Goal: Navigation & Orientation: Find specific page/section

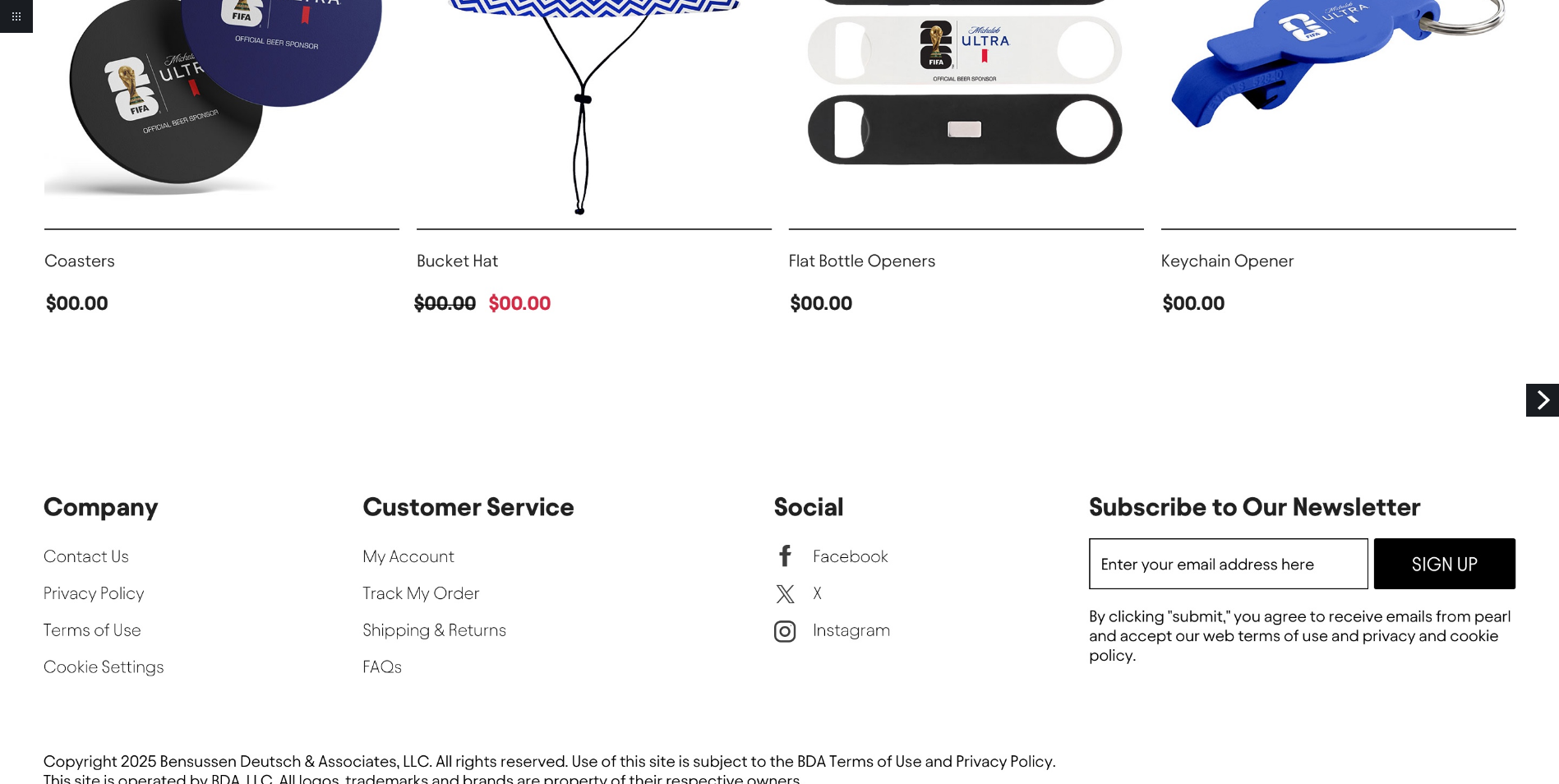
scroll to position [2865, 0]
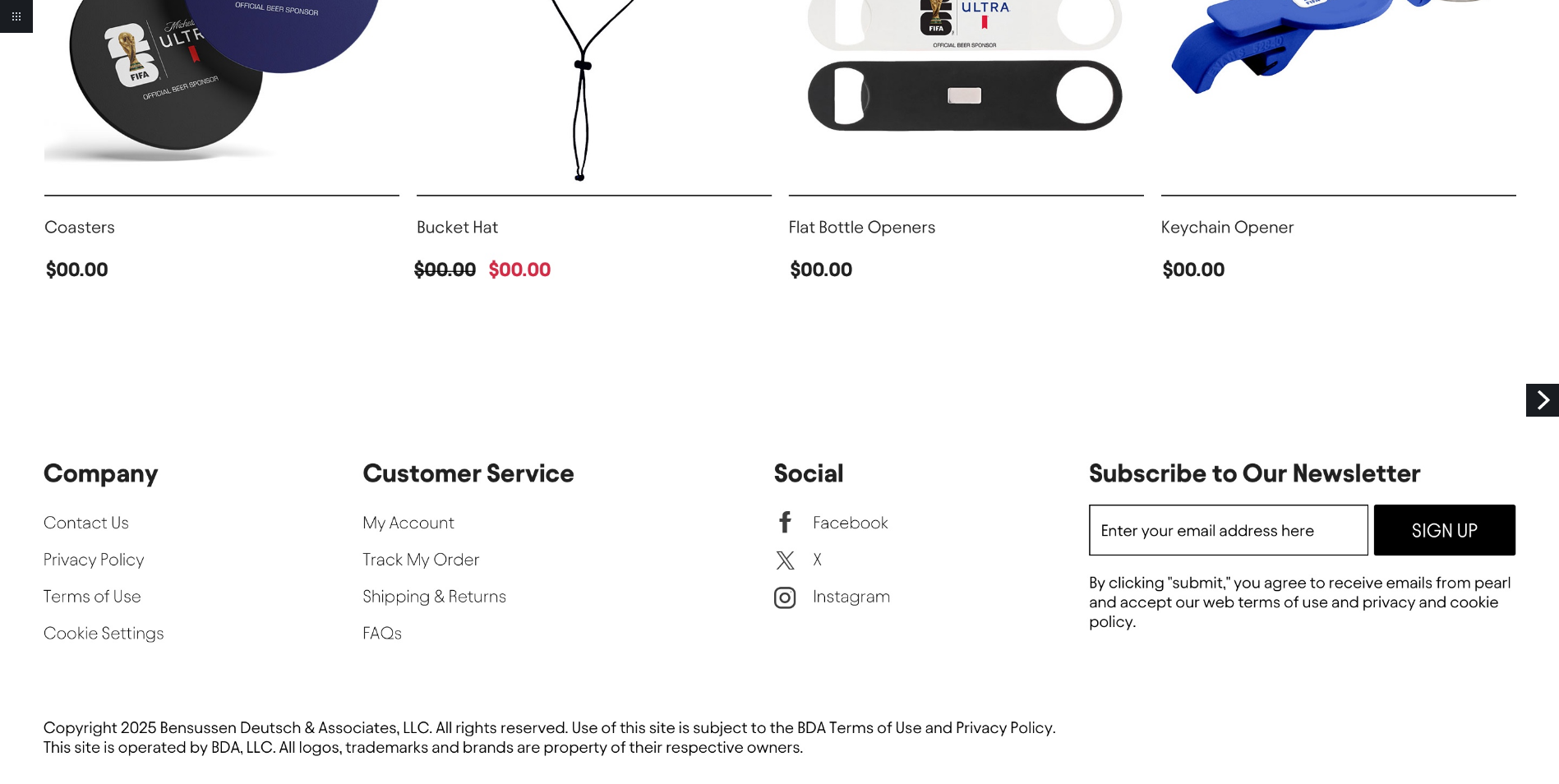
click at [1542, 407] on link "Next" at bounding box center [1542, 400] width 33 height 33
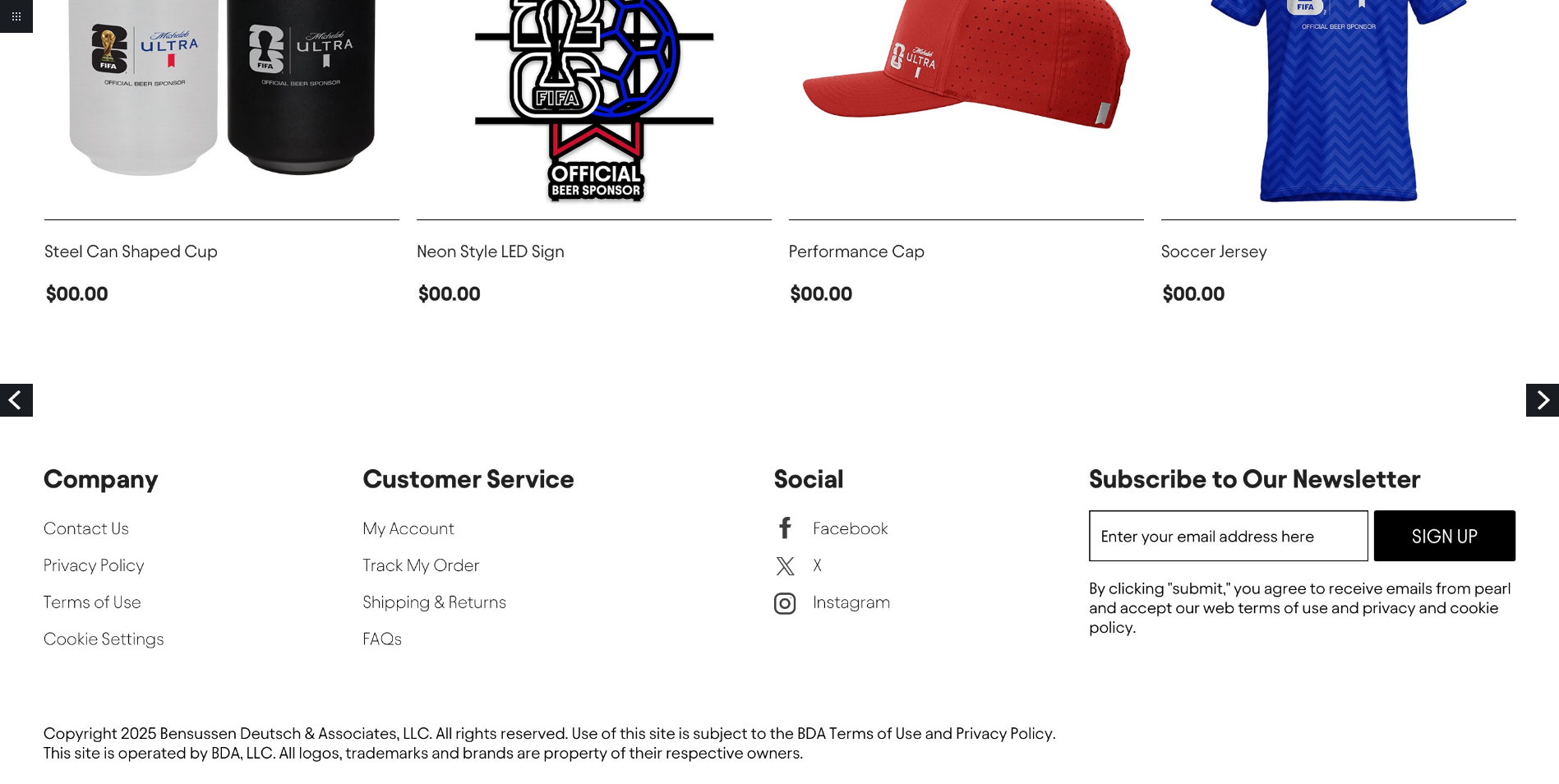
scroll to position [2185, 0]
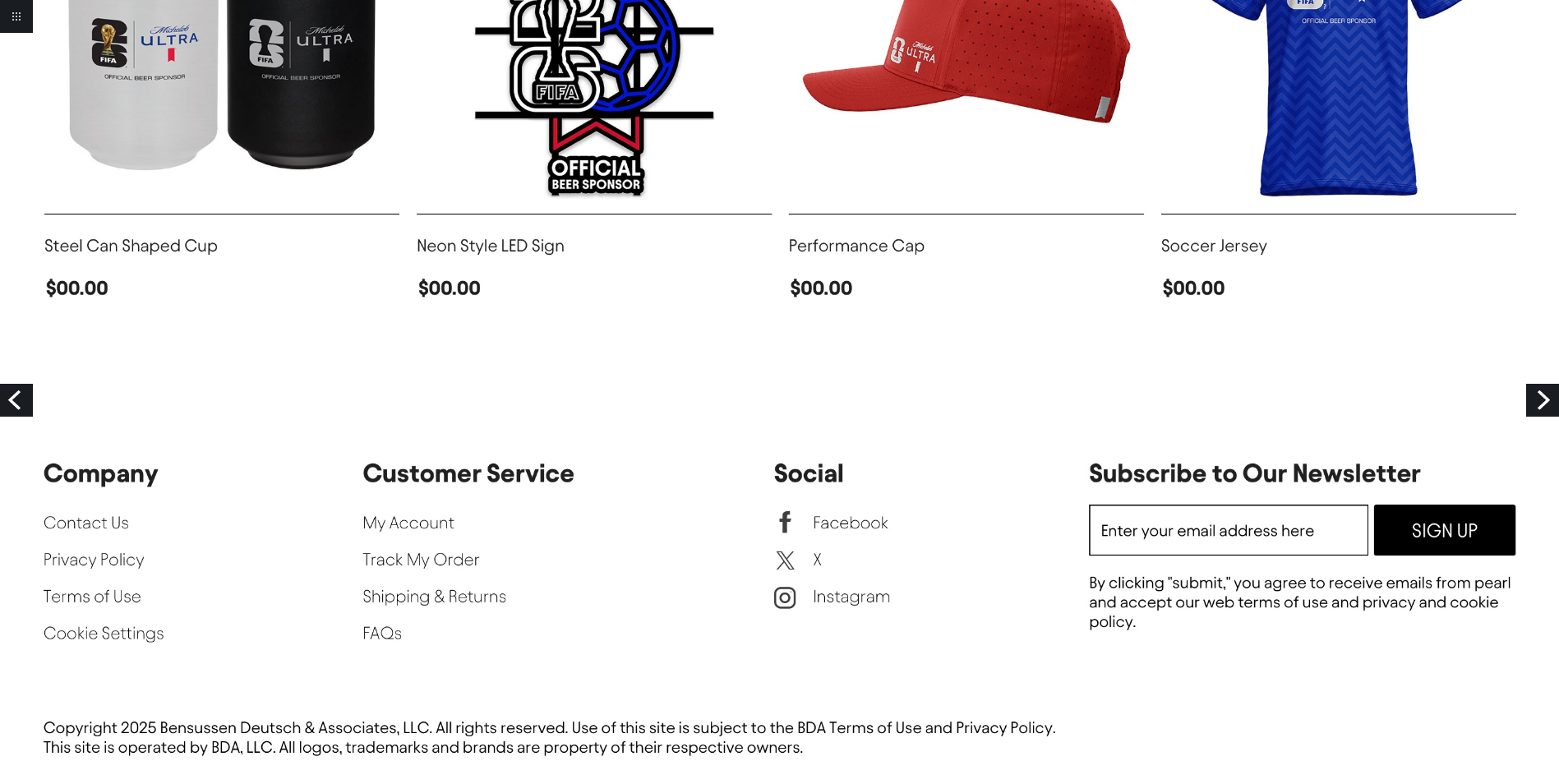
click at [1547, 408] on link "Next" at bounding box center [1542, 400] width 33 height 33
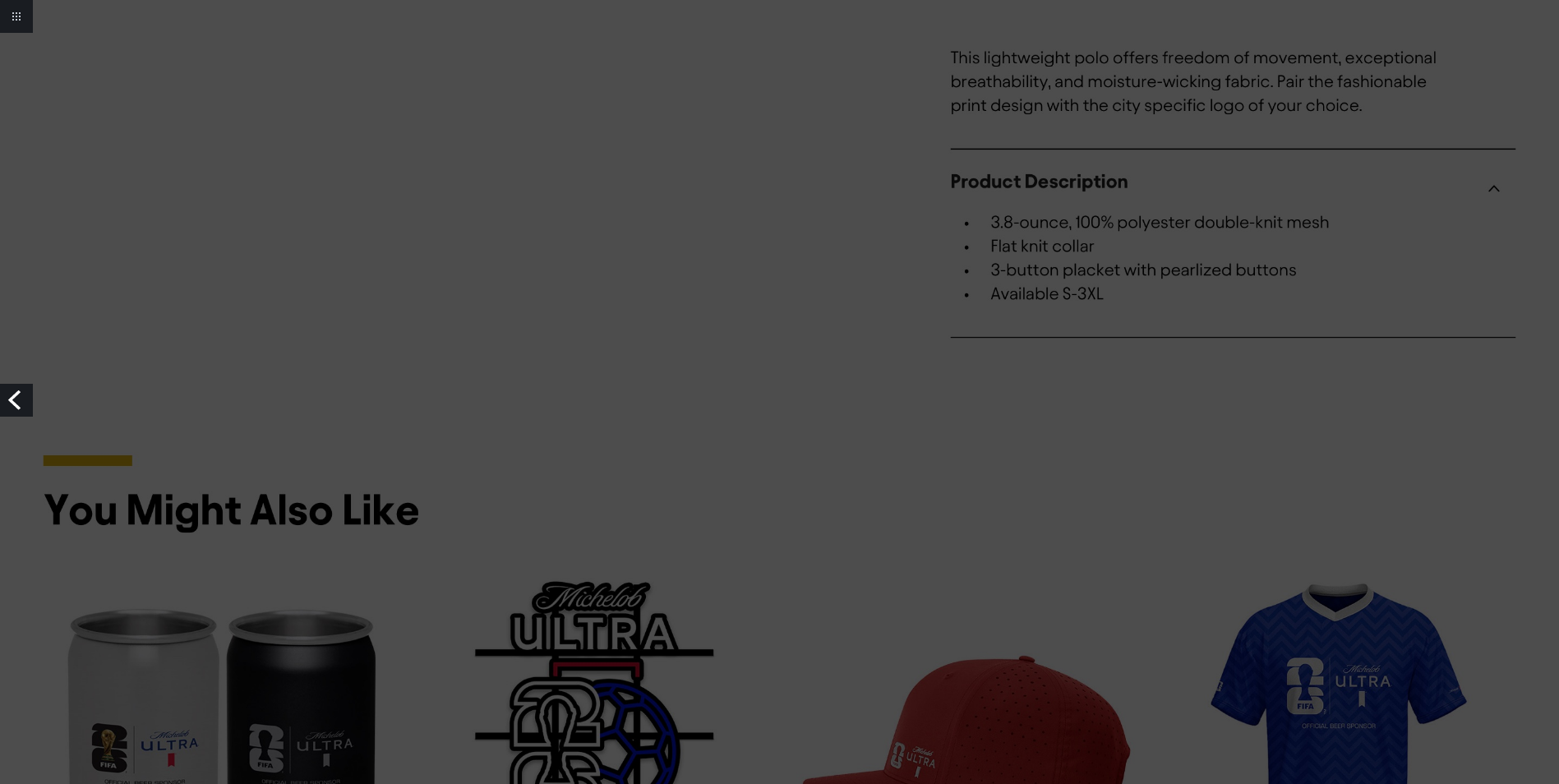
scroll to position [1890, 0]
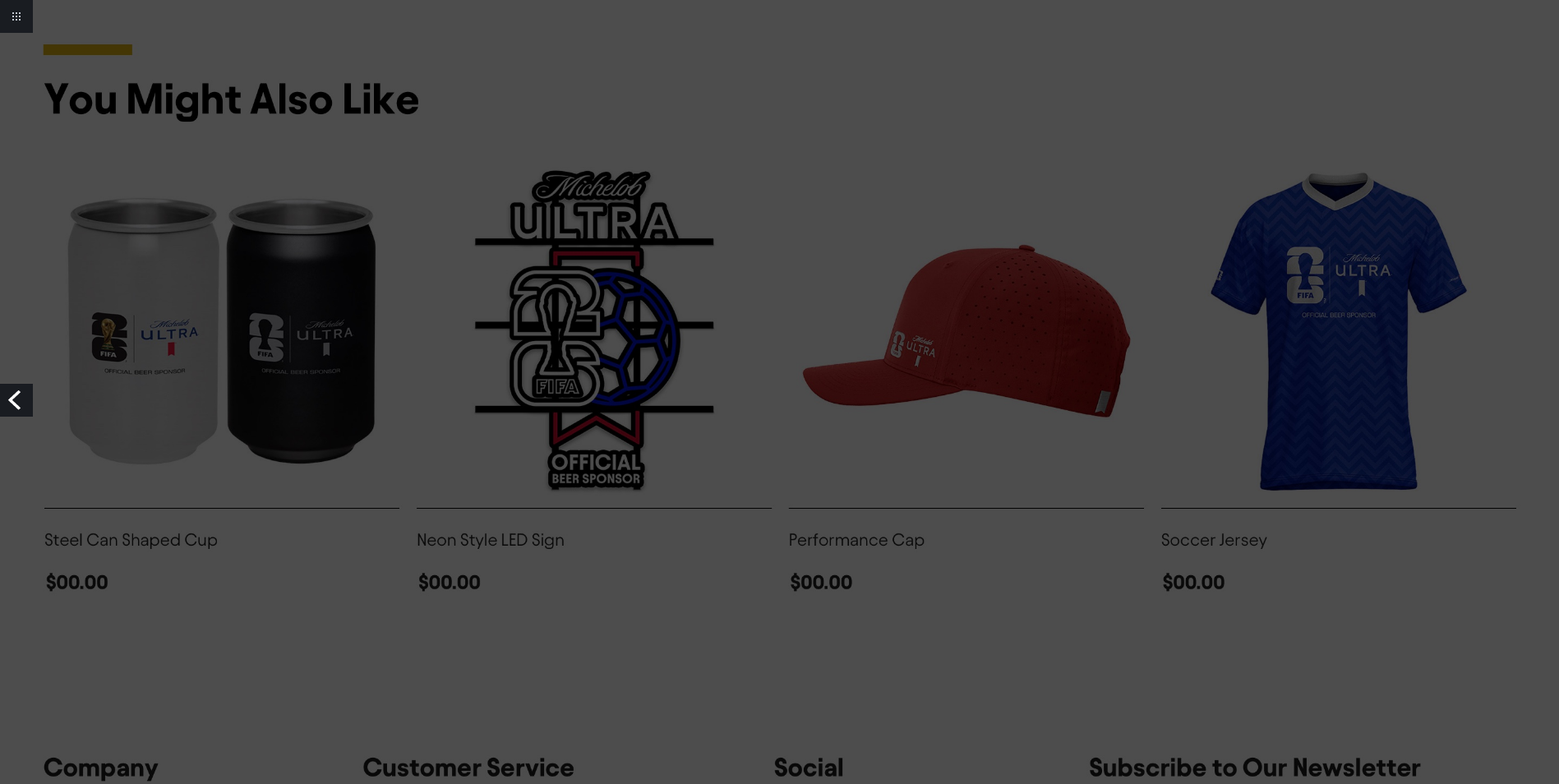
click at [5, 408] on link "Previous" at bounding box center [17, 400] width 33 height 33
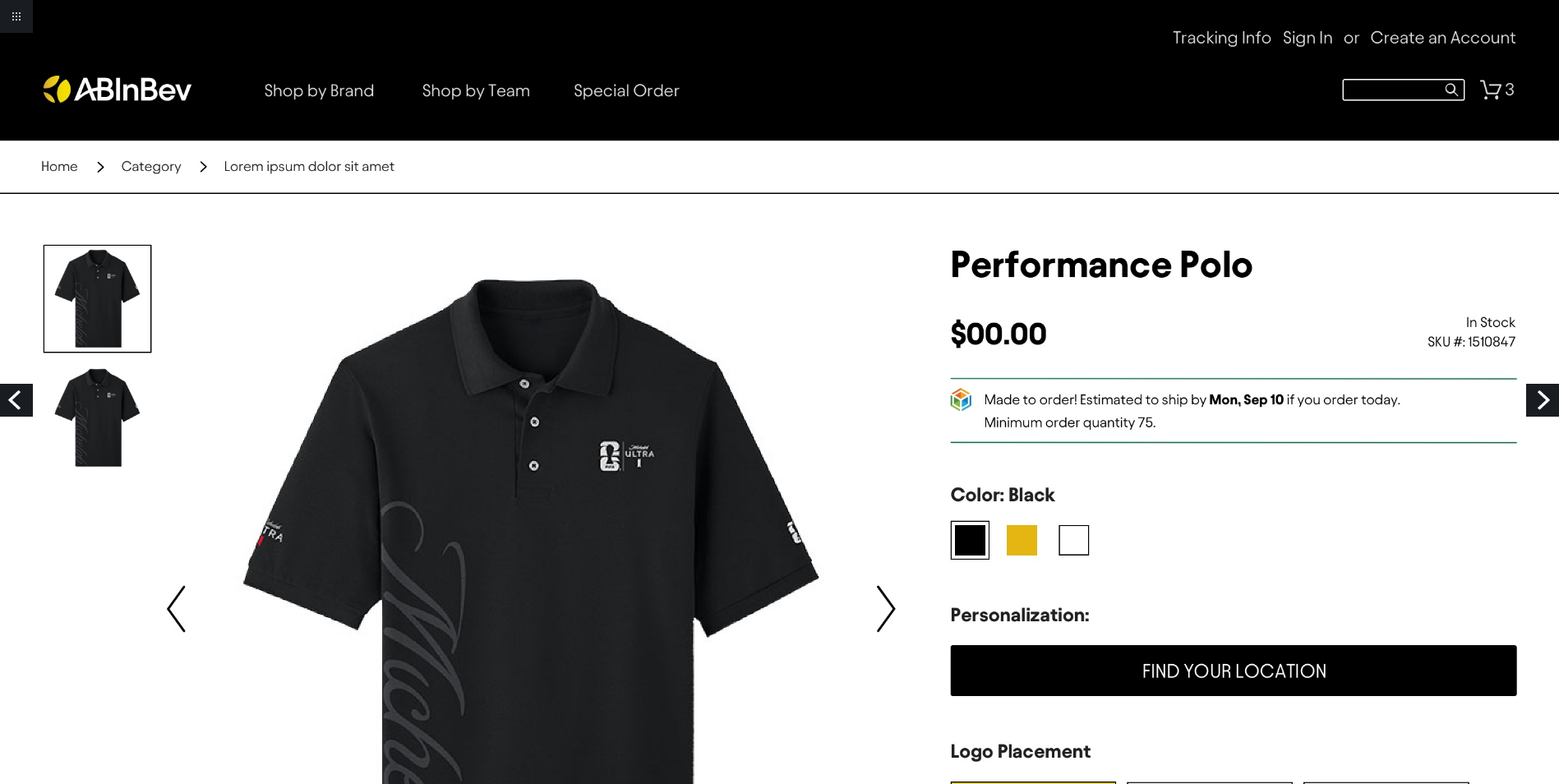
click at [17, 398] on link "Previous" at bounding box center [17, 400] width 33 height 33
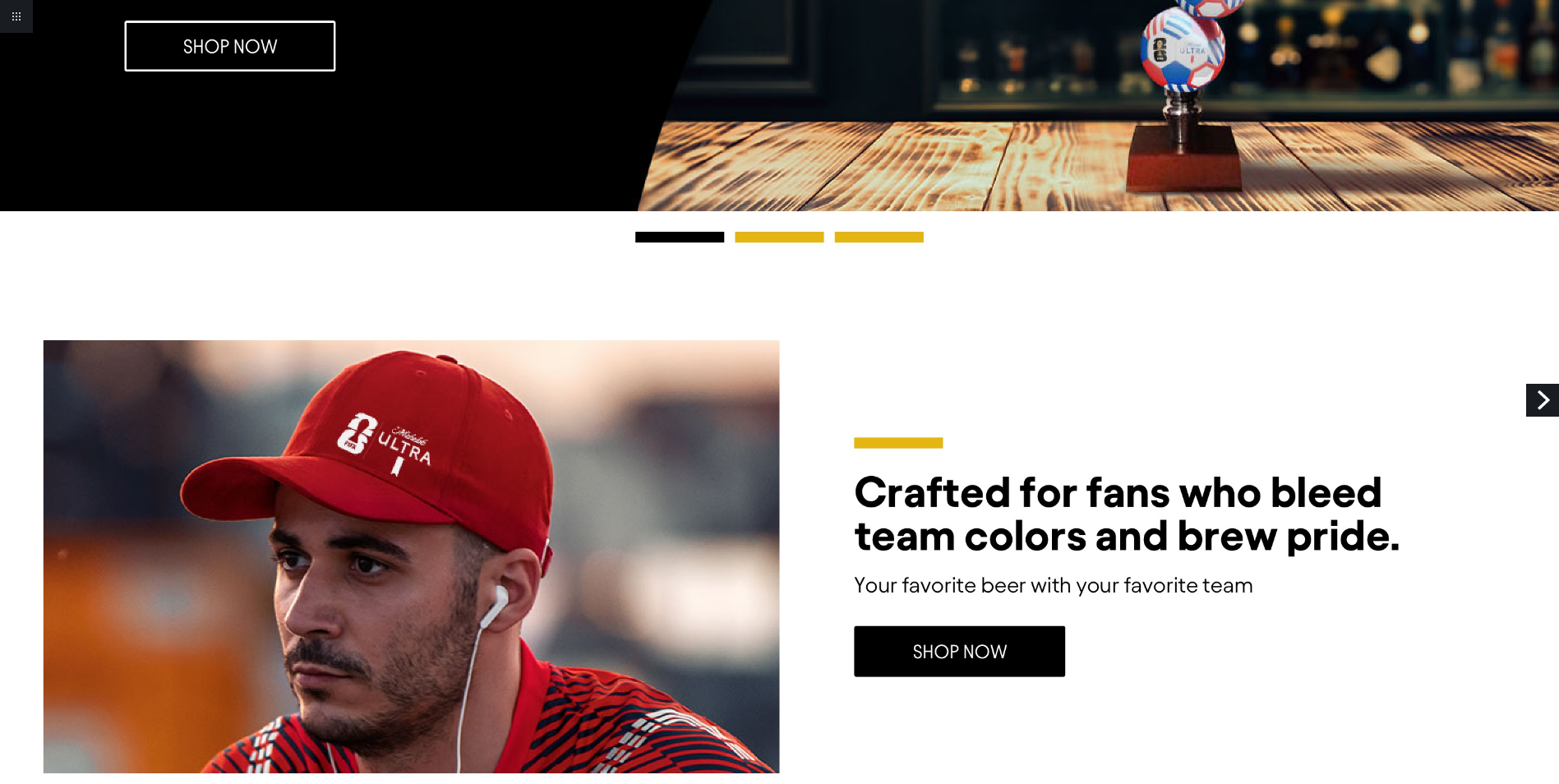
scroll to position [493, 0]
